Goal: Entertainment & Leisure: Consume media (video, audio)

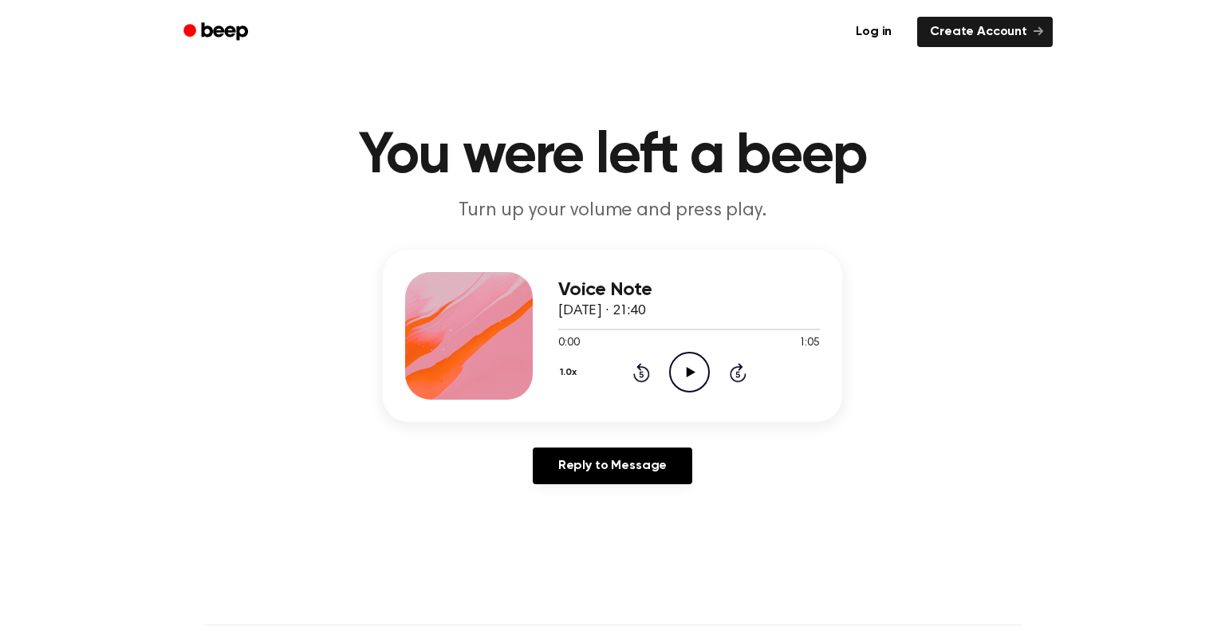
click at [700, 361] on icon "Play Audio" at bounding box center [689, 372] width 41 height 41
click at [700, 361] on icon "Pause Audio" at bounding box center [689, 372] width 41 height 41
click at [700, 361] on icon "Play Audio" at bounding box center [689, 372] width 41 height 41
click at [572, 373] on button "1.0x" at bounding box center [570, 372] width 24 height 27
click at [590, 500] on span "1.2x" at bounding box center [584, 498] width 20 height 17
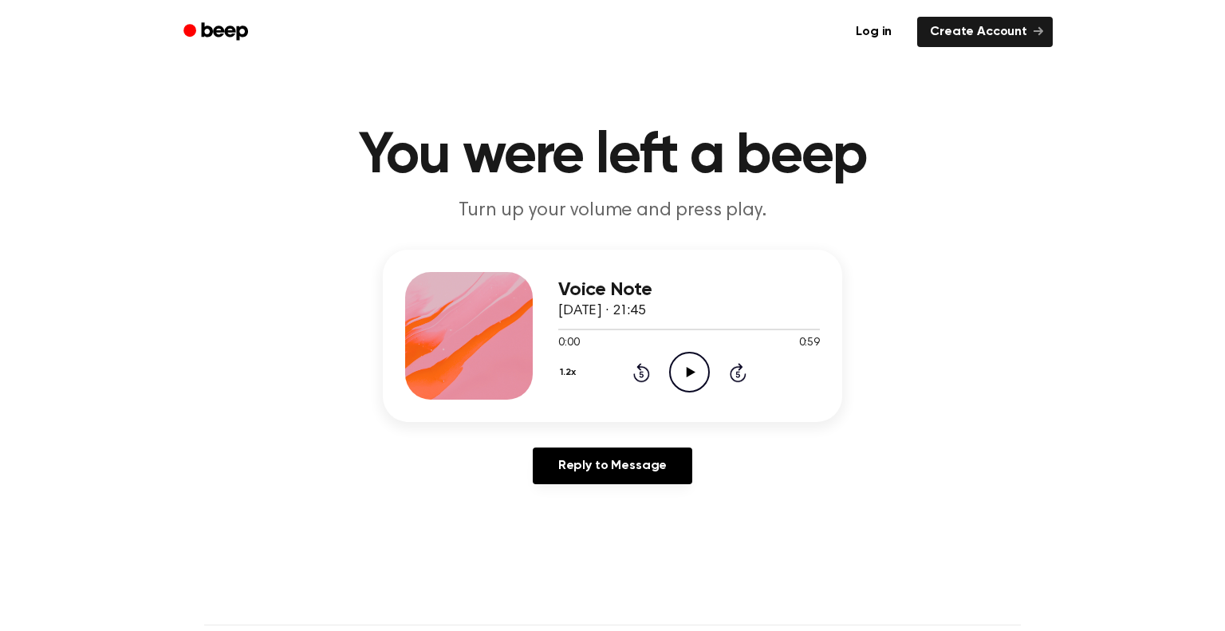
click at [673, 367] on icon "Play Audio" at bounding box center [689, 372] width 41 height 41
